Goal: Task Accomplishment & Management: Use online tool/utility

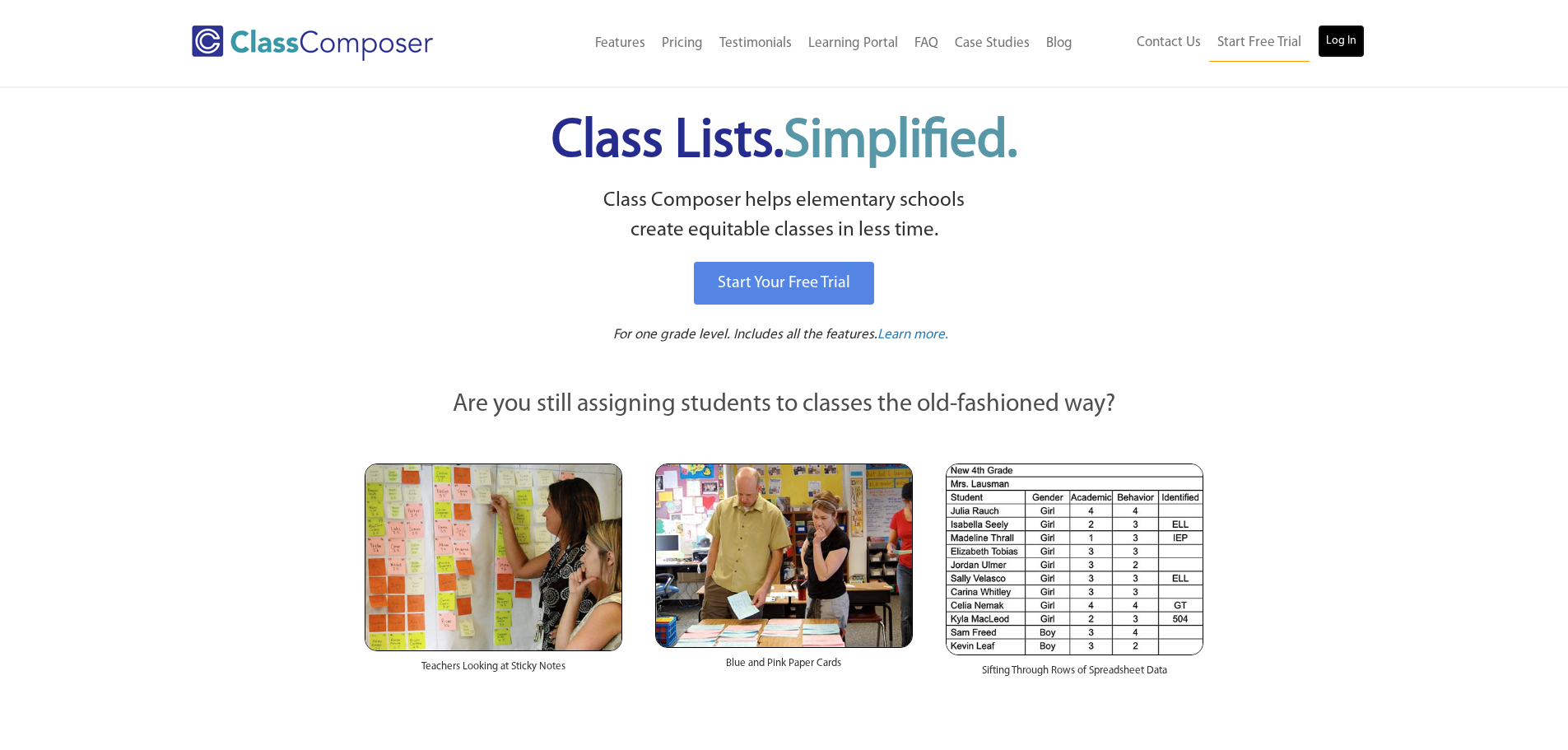
click at [1344, 41] on link "Log In" at bounding box center [1341, 41] width 47 height 33
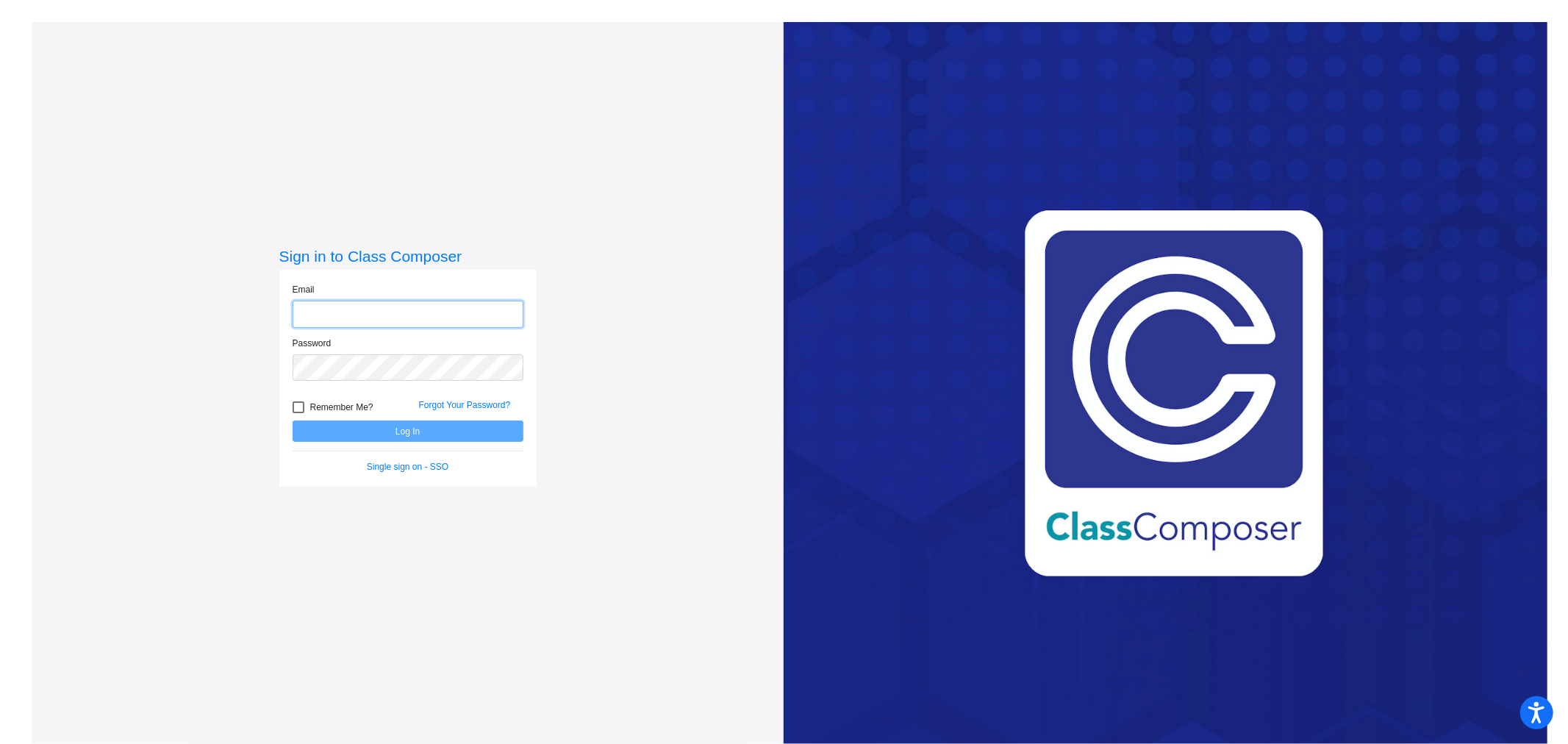
type input "[PERSON_NAME][EMAIL_ADDRESS][PERSON_NAME][DOMAIN_NAME]"
click at [453, 429] on button "Log In" at bounding box center [408, 431] width 231 height 22
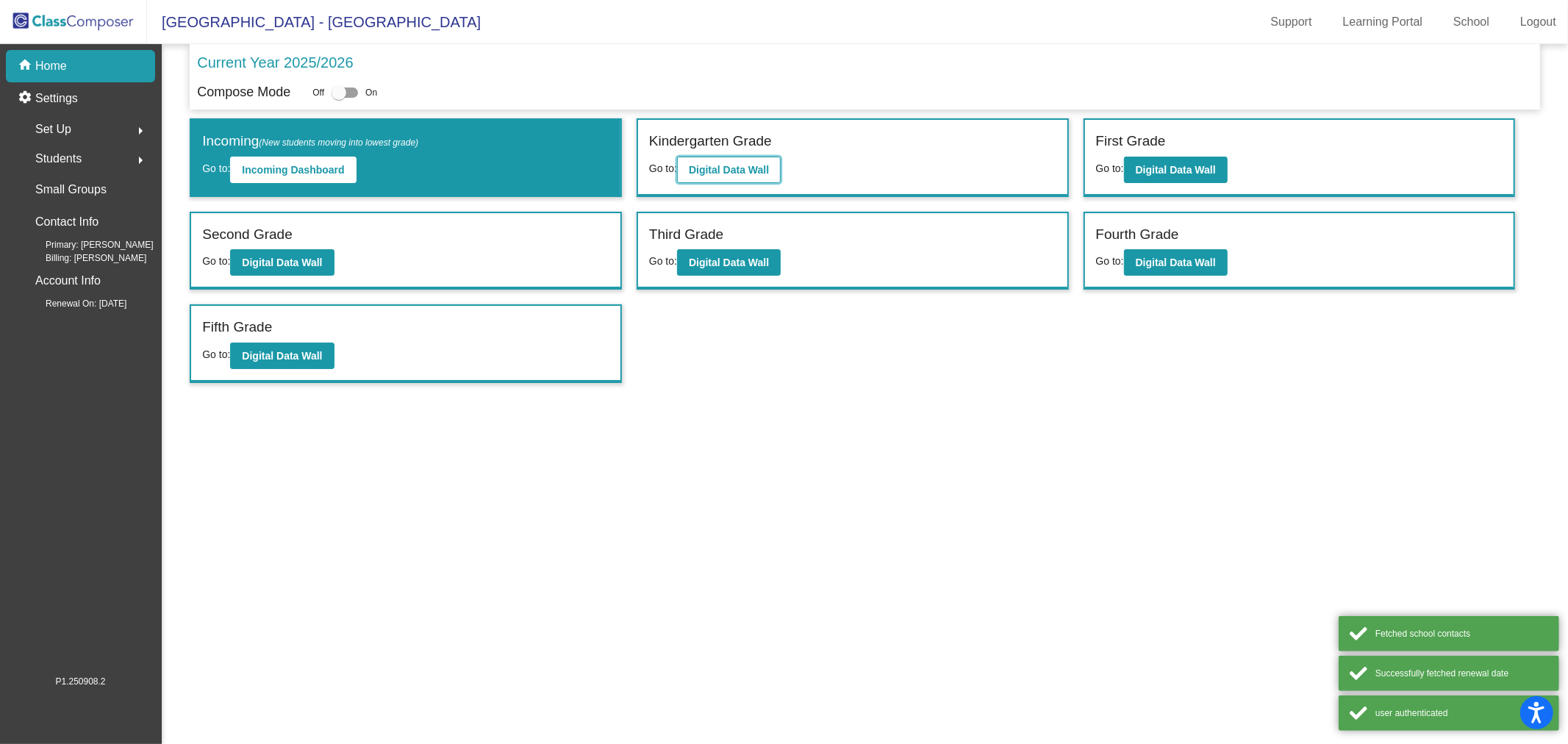
click at [706, 162] on button "Digital Data Wall" at bounding box center [729, 169] width 104 height 26
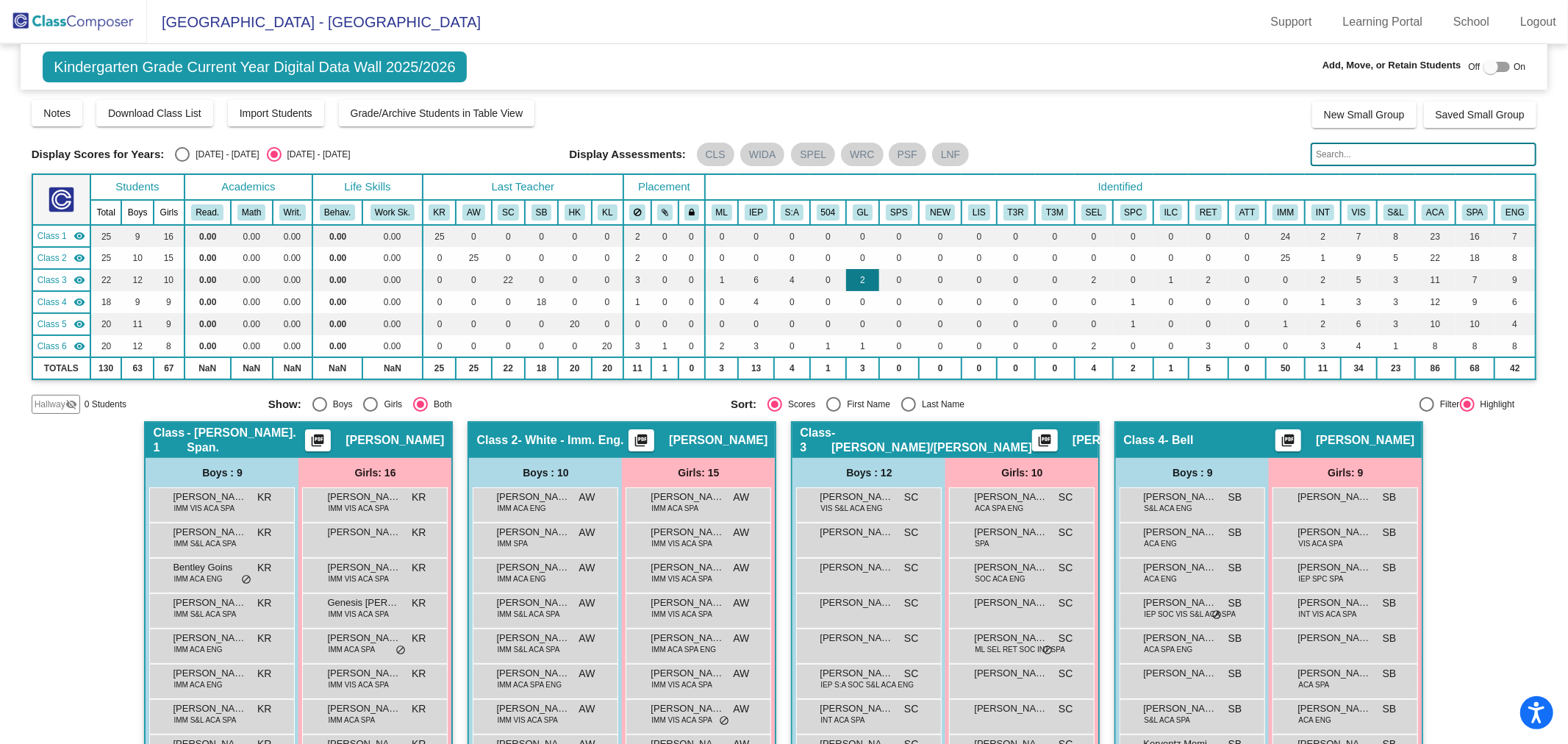
scroll to position [417, 0]
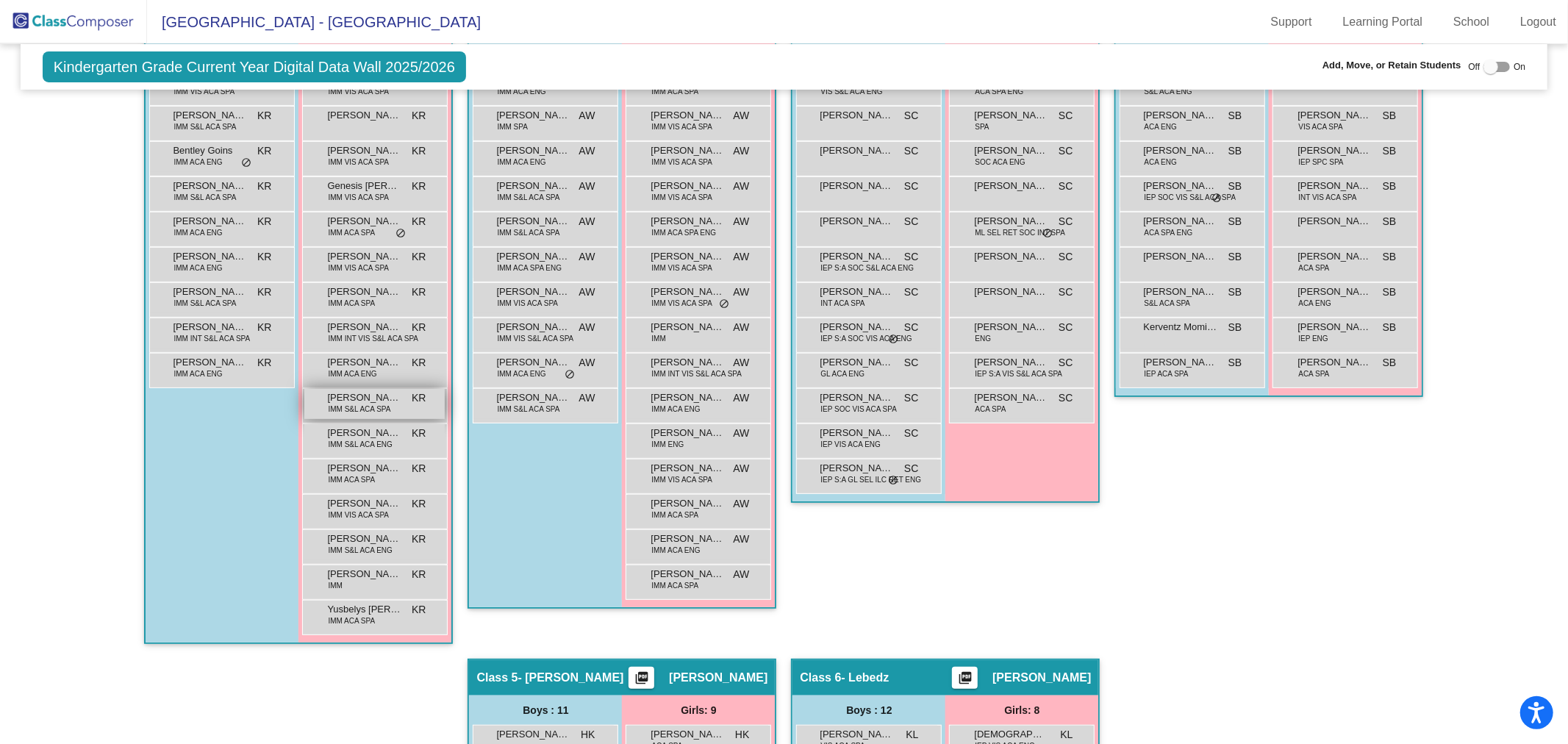
click at [392, 409] on div "[PERSON_NAME] IMM S&L ACA SPA KR lock do_not_disturb_alt" at bounding box center [375, 403] width 140 height 30
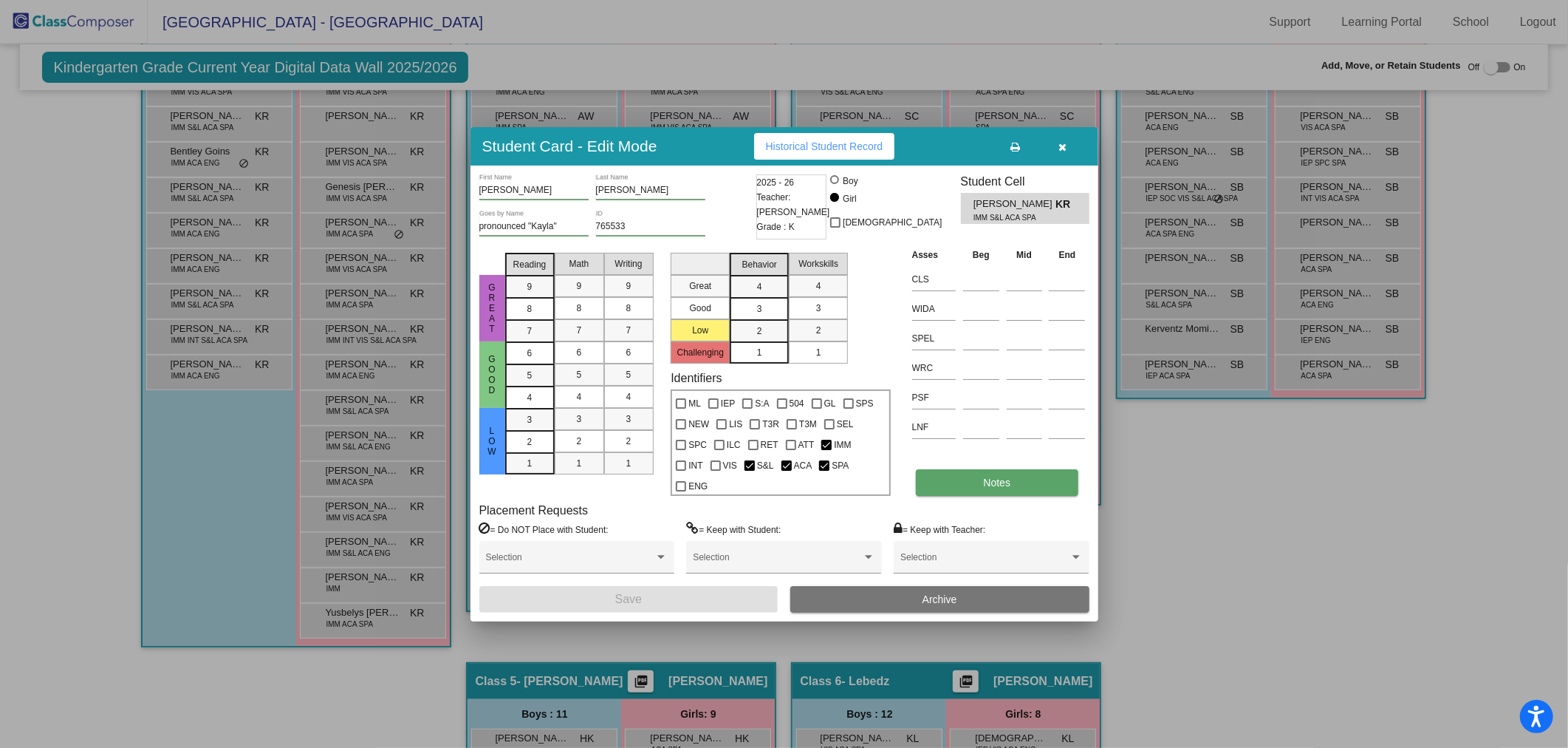
click at [963, 479] on button "Notes" at bounding box center [997, 483] width 162 height 26
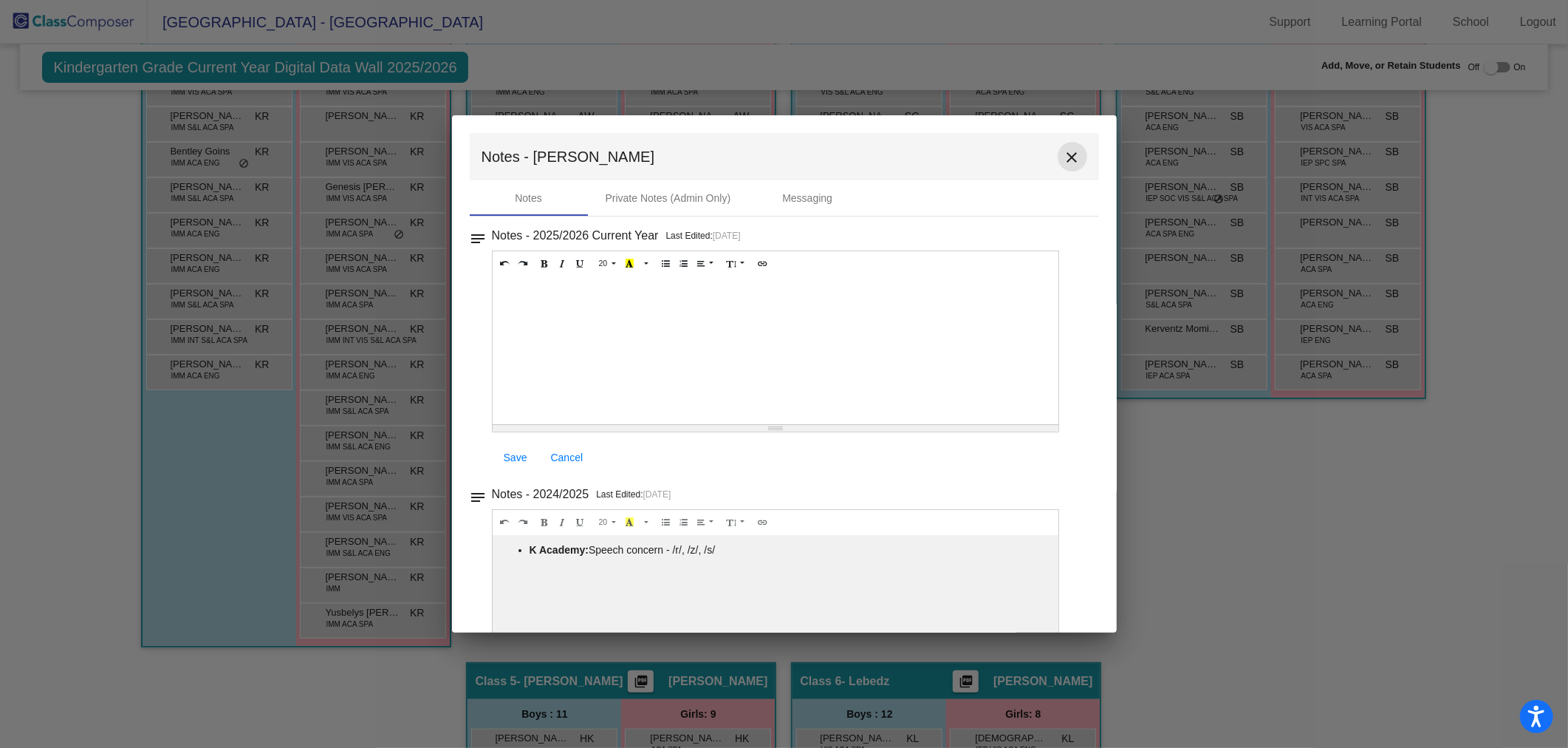
click at [1079, 150] on button "close" at bounding box center [1072, 156] width 29 height 29
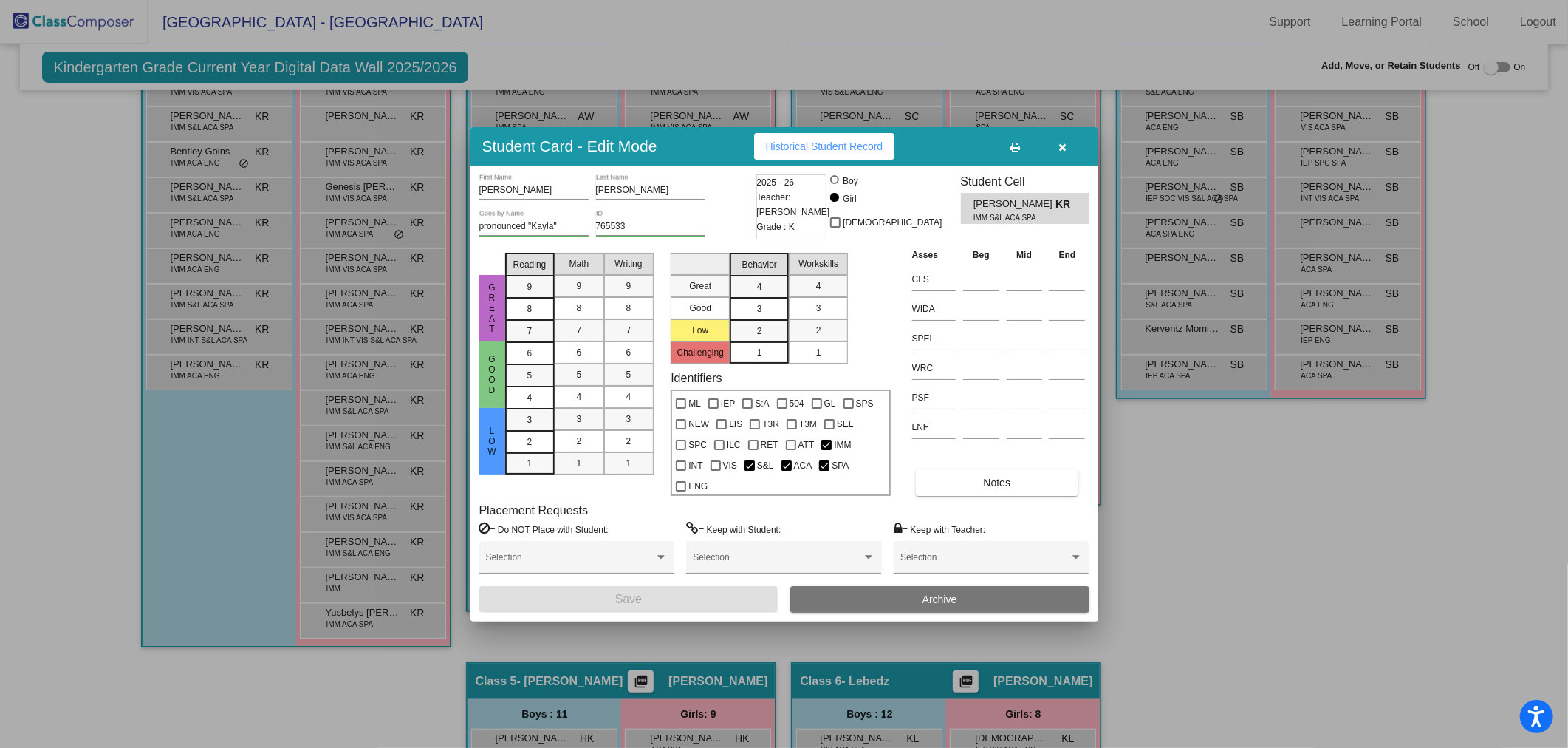
click at [1067, 159] on button "button" at bounding box center [1062, 146] width 47 height 26
